Goal: Check status

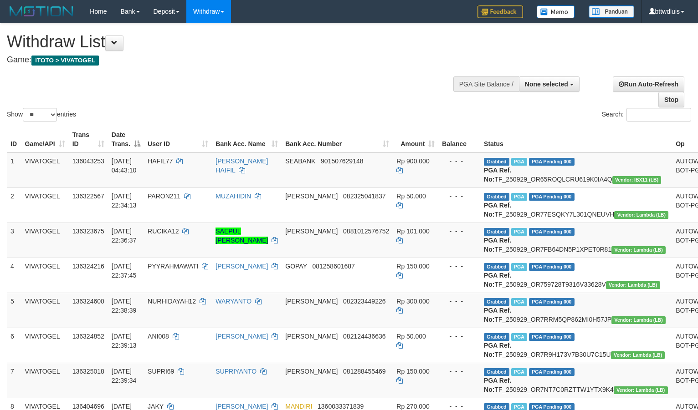
select select
select select "**"
click at [552, 89] on button "None selected" at bounding box center [549, 83] width 61 height 15
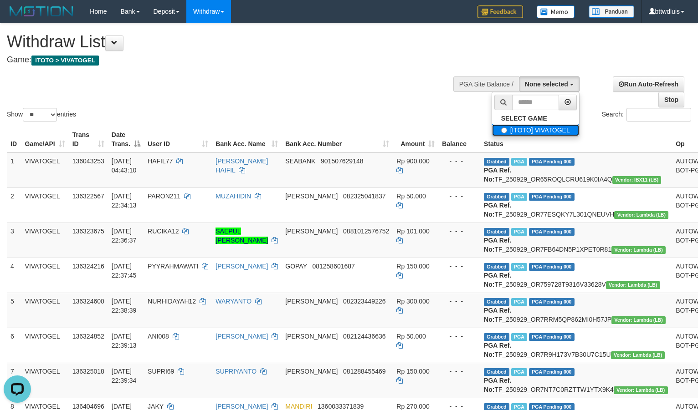
click at [538, 128] on label "[ITOTO] VIVATOGEL" at bounding box center [535, 130] width 87 height 12
select select "****"
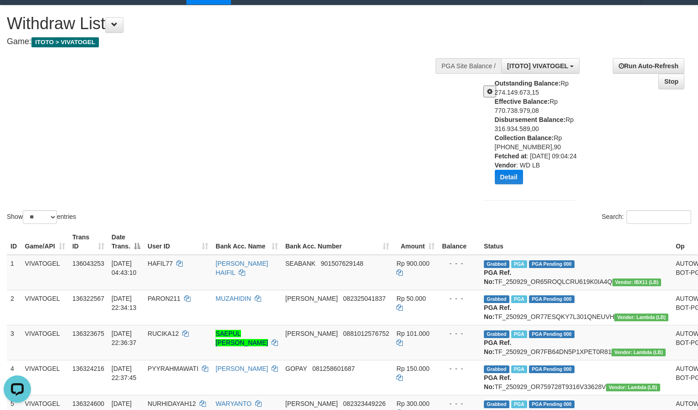
scroll to position [61, 0]
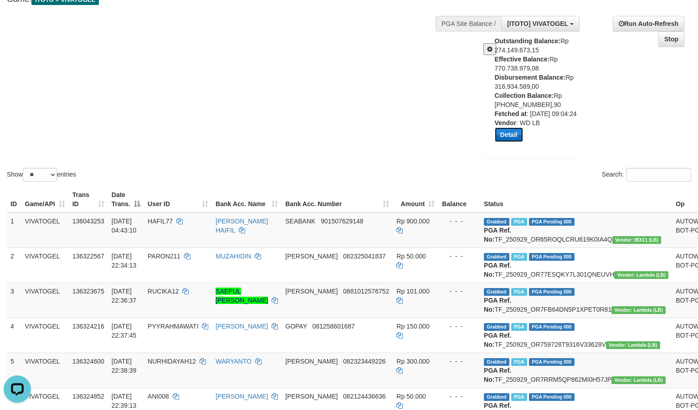
click at [504, 142] on button "Detail" at bounding box center [508, 134] width 28 height 15
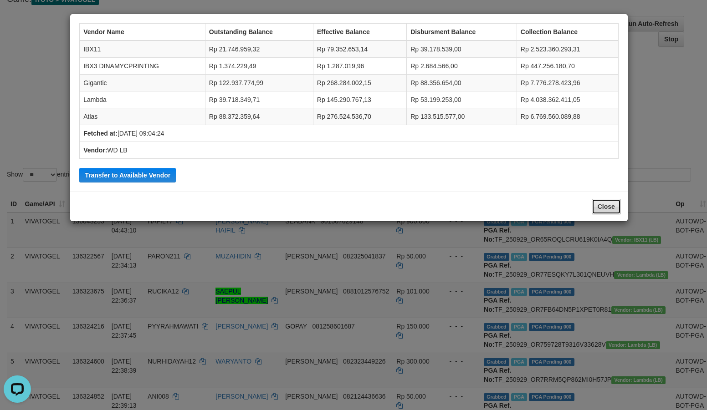
click at [608, 214] on button "Close" at bounding box center [605, 206] width 29 height 15
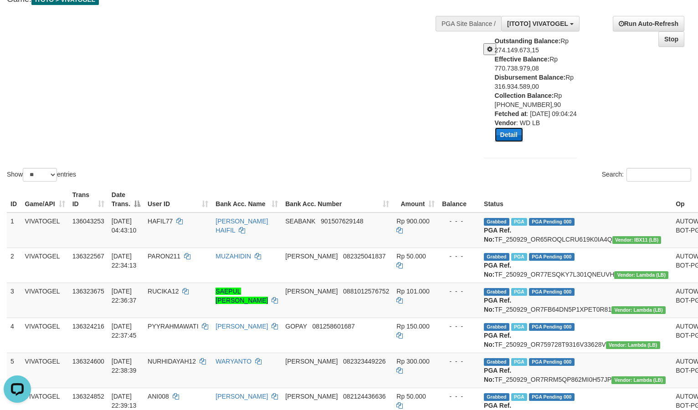
click at [515, 142] on button "Detail" at bounding box center [508, 134] width 28 height 15
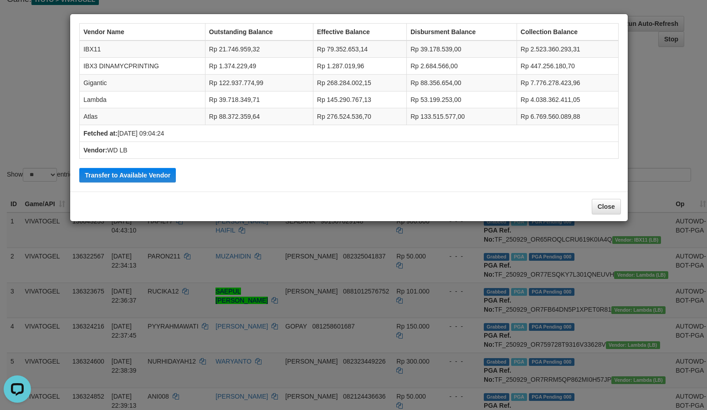
click at [660, 67] on div "Vendor Name Outstanding Balance Effective Balance Disbursment Balance Collectio…" at bounding box center [353, 205] width 707 height 410
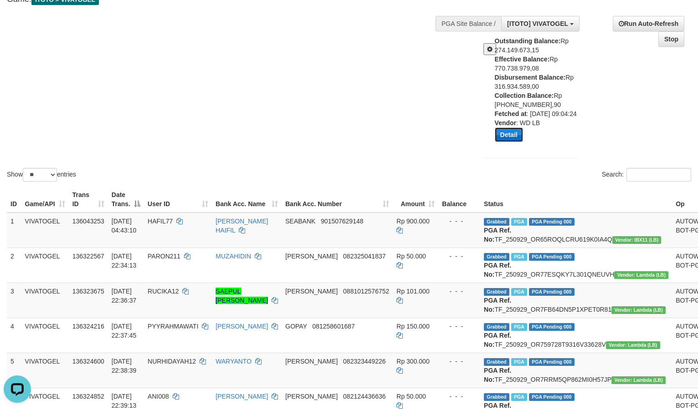
click at [510, 142] on button "Detail" at bounding box center [508, 134] width 28 height 15
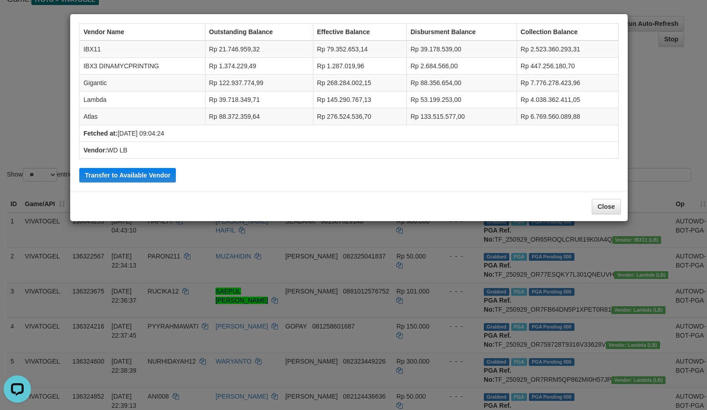
click at [44, 33] on div "Vendor Name Outstanding Balance Effective Balance Disbursment Balance Collectio…" at bounding box center [353, 205] width 707 height 410
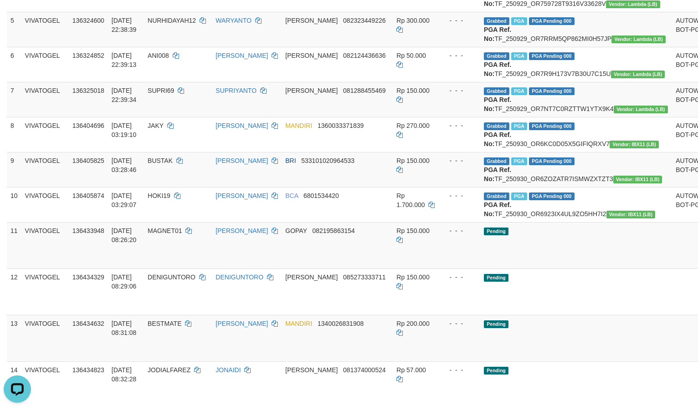
scroll to position [303, 0]
